Goal: Information Seeking & Learning: Understand process/instructions

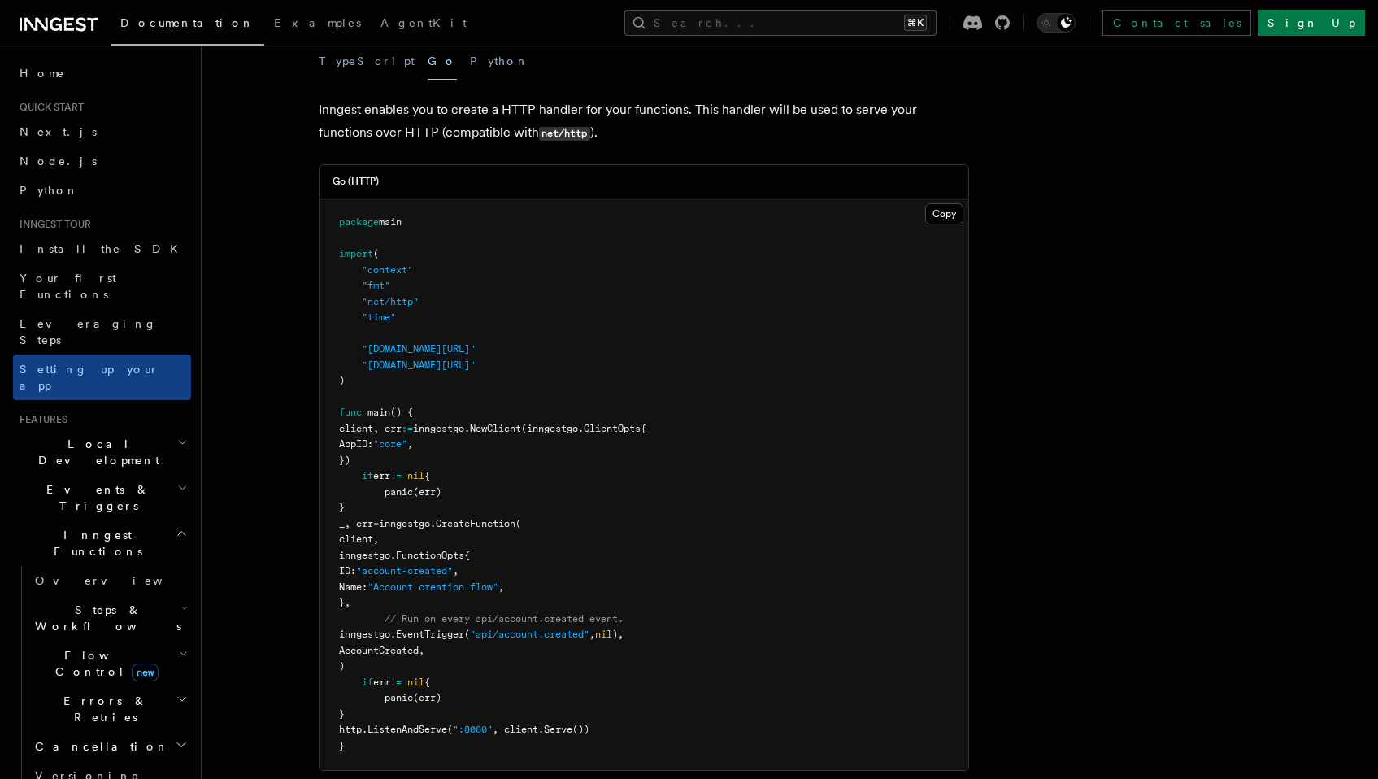
scroll to position [824, 0]
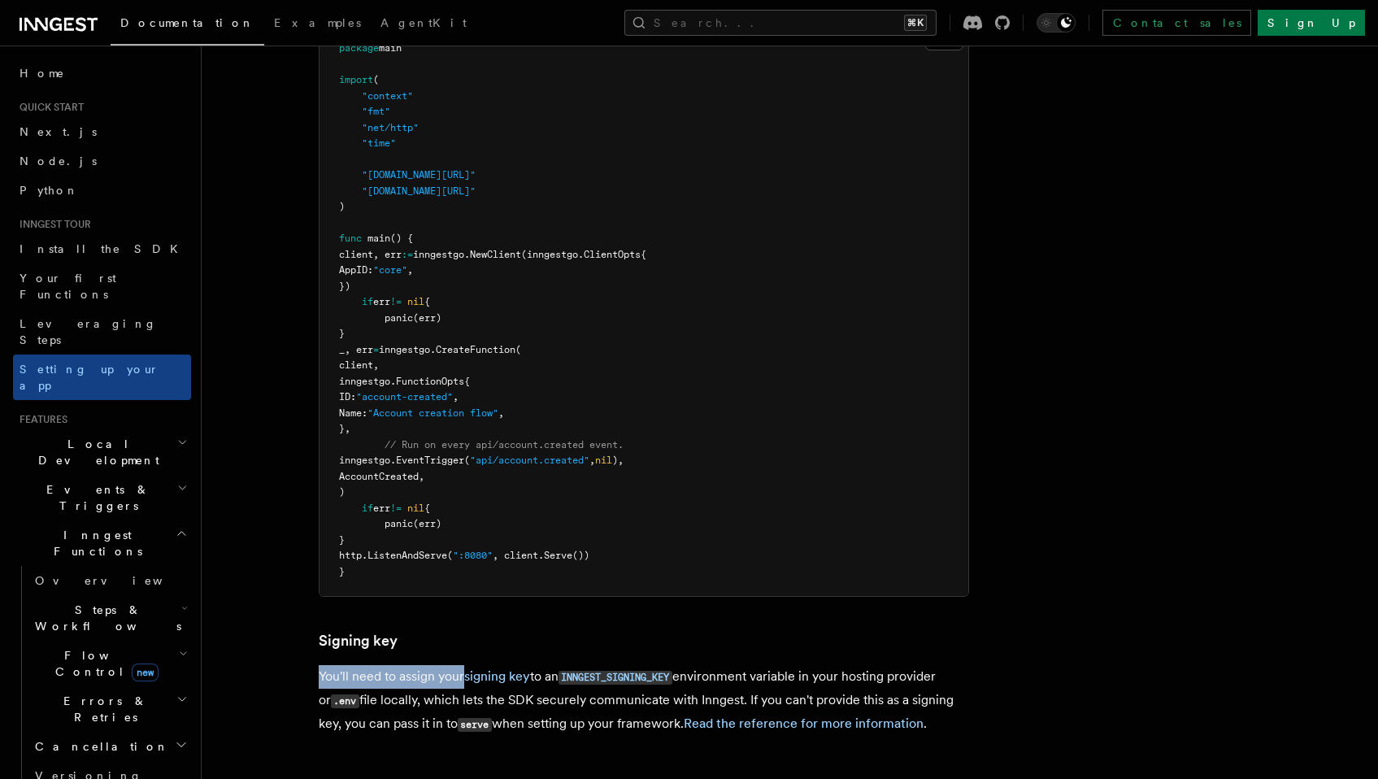
drag, startPoint x: 319, startPoint y: 591, endPoint x: 461, endPoint y: 594, distance: 142.3
click at [461, 665] on p "You'll need to assign your signing key to an INNGEST_SIGNING_KEY environment va…" at bounding box center [644, 700] width 651 height 71
copy p "You'll need to assign your"
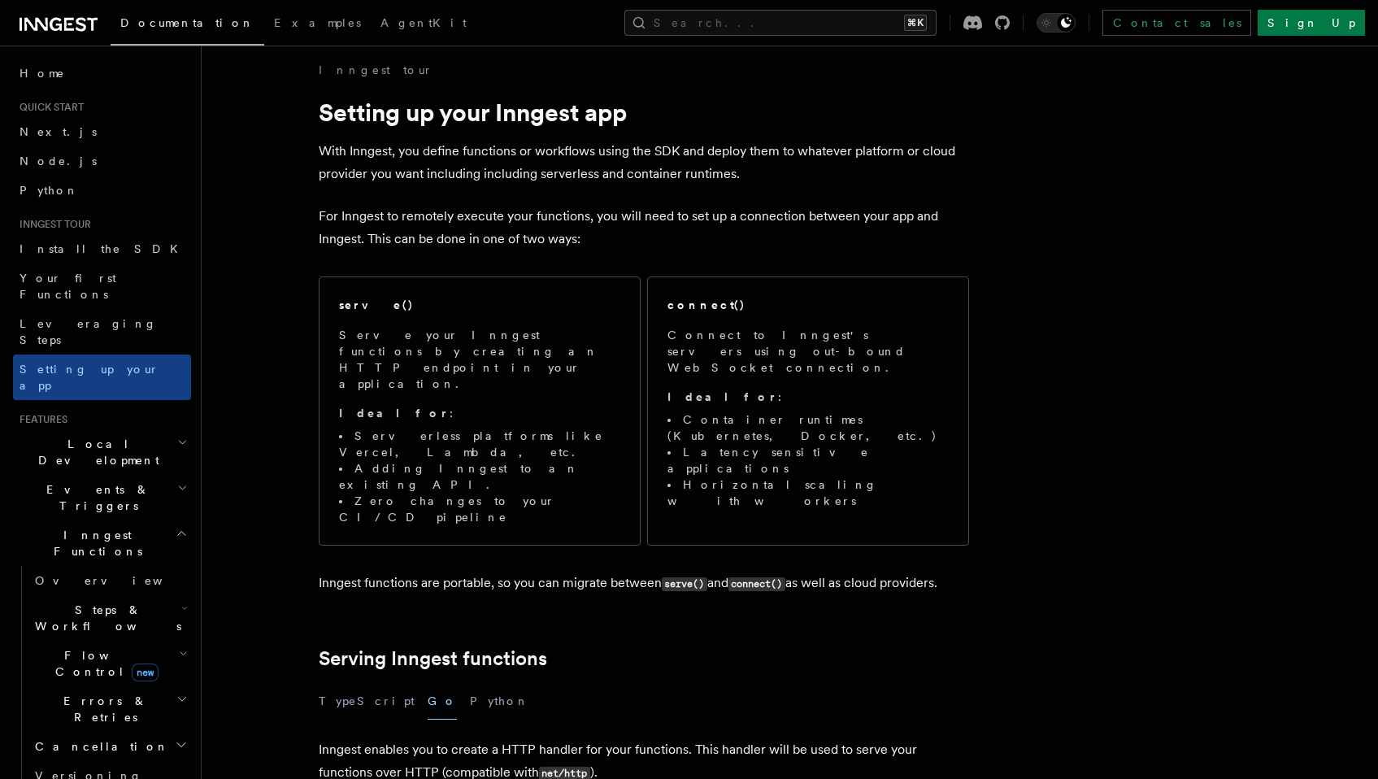
scroll to position [0, 0]
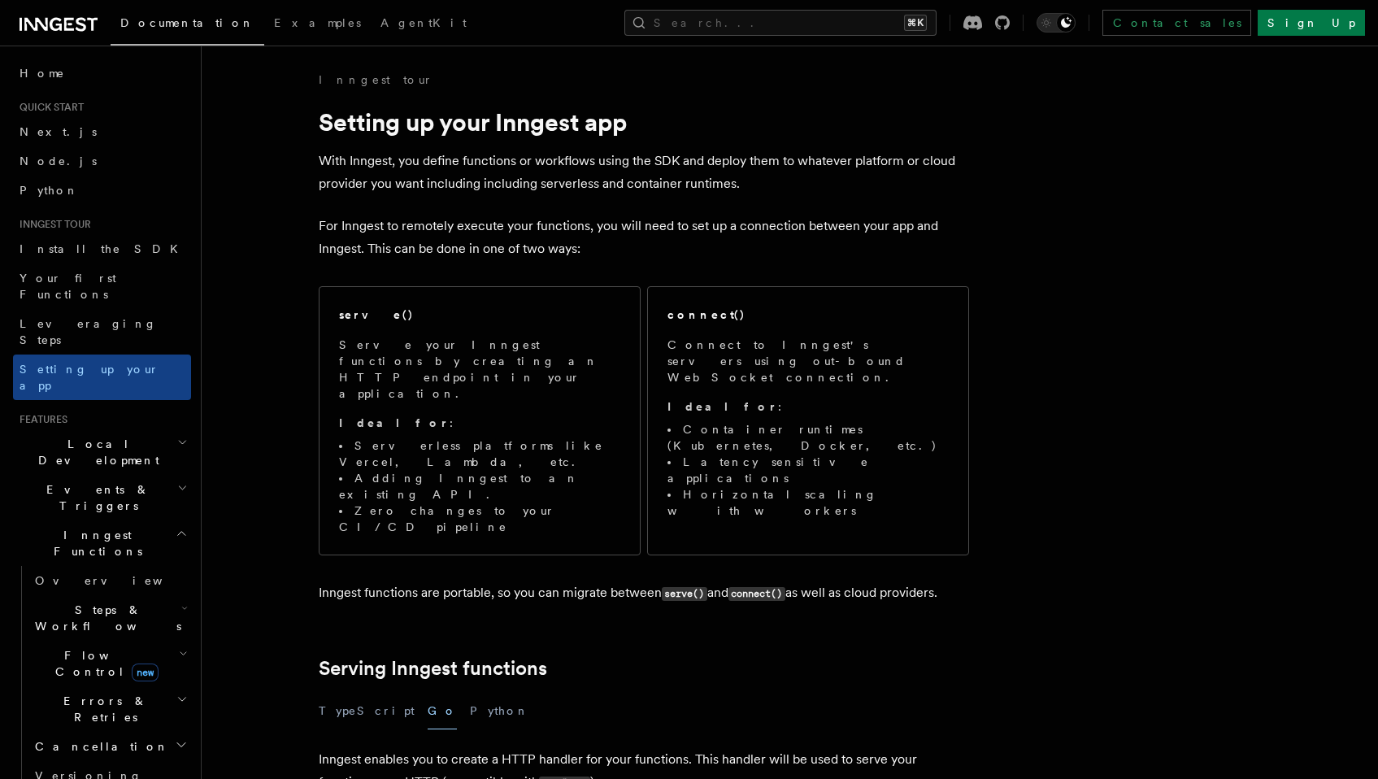
drag, startPoint x: 321, startPoint y: 155, endPoint x: 619, endPoint y: 162, distance: 297.7
click at [619, 162] on p "With Inngest, you define functions or workflows using the SDK and deploy them t…" at bounding box center [644, 173] width 651 height 46
copy p "With Inngest, you define functions or workflows usin"
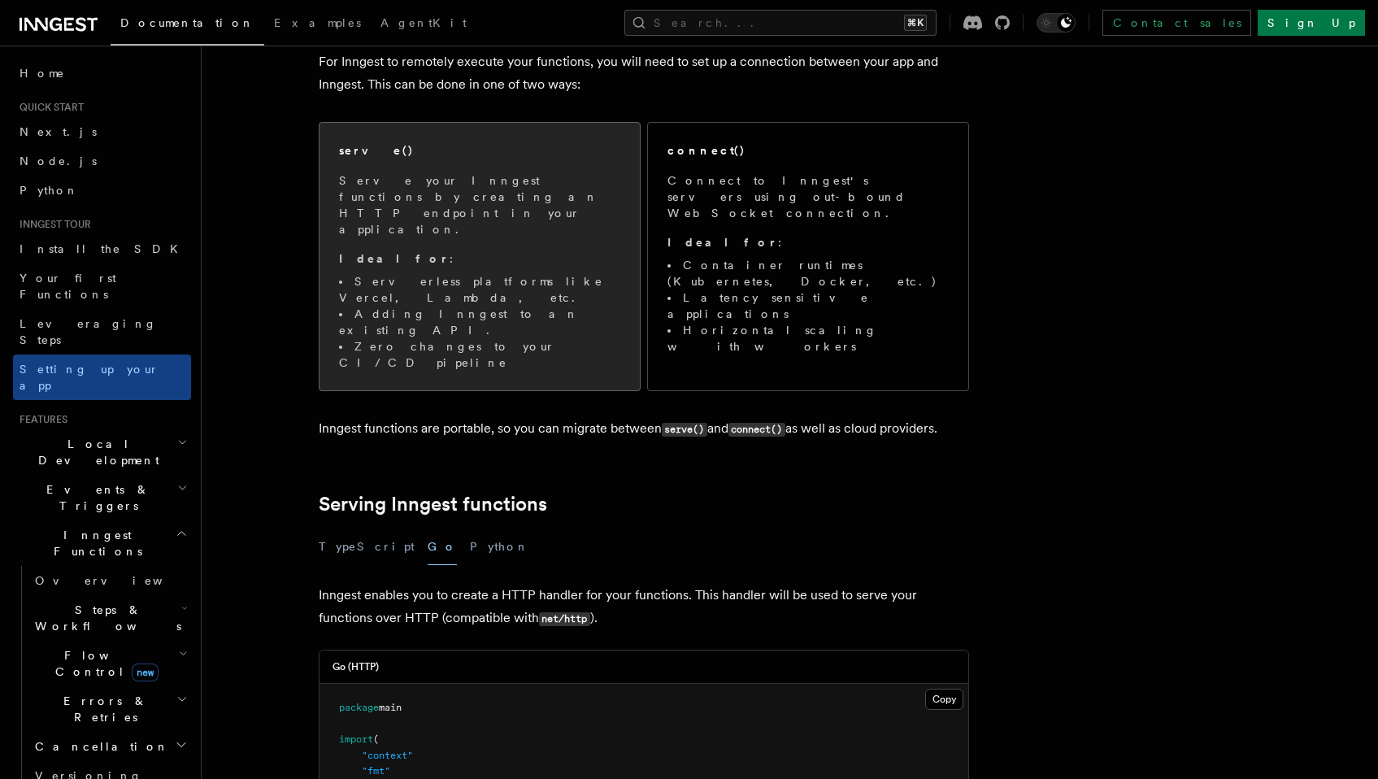
click at [500, 250] on p "Ideal for :" at bounding box center [479, 258] width 281 height 16
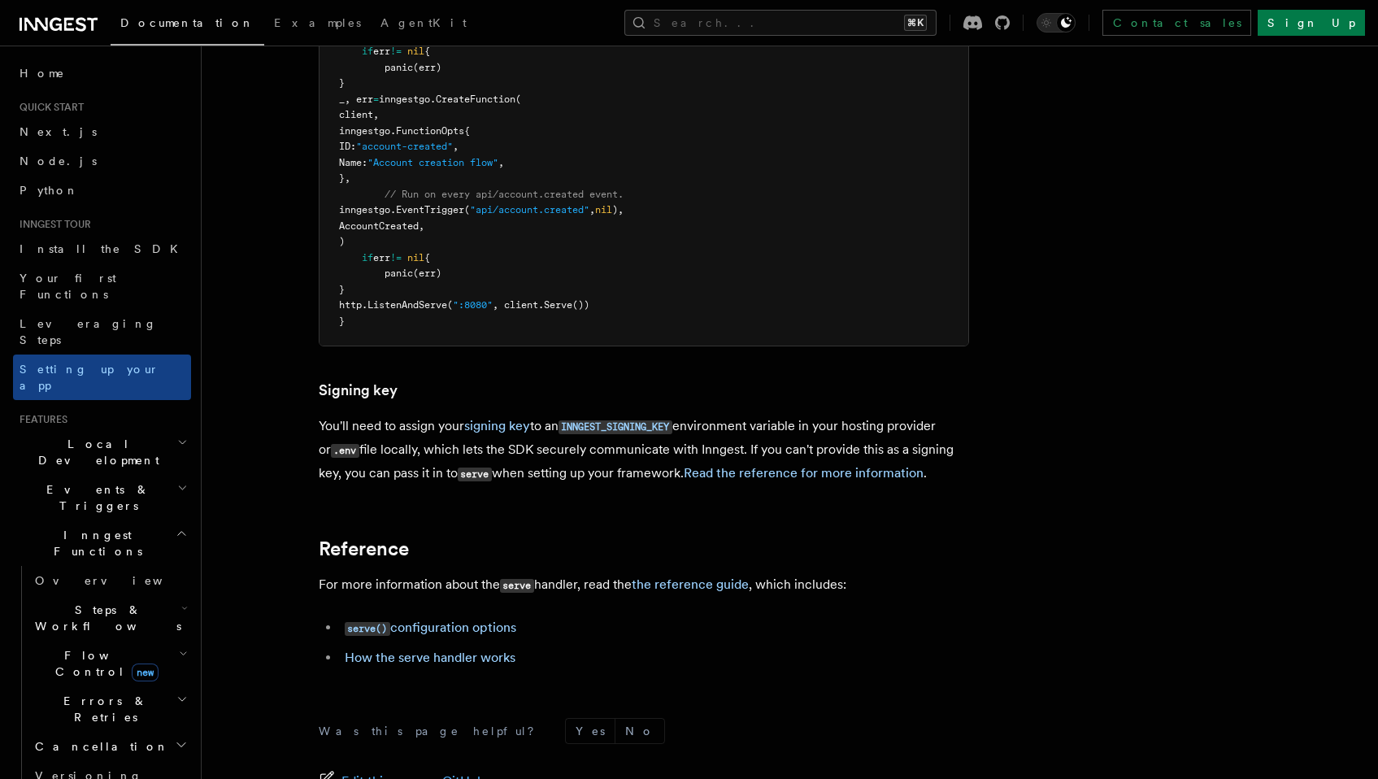
scroll to position [1199, 0]
